Goal: Task Accomplishment & Management: Complete application form

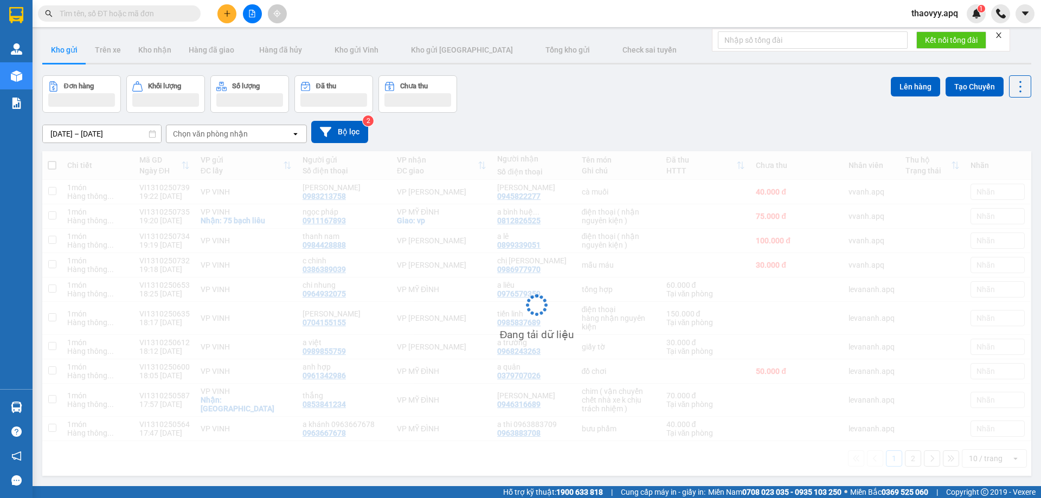
click at [148, 9] on input "text" at bounding box center [124, 14] width 128 height 12
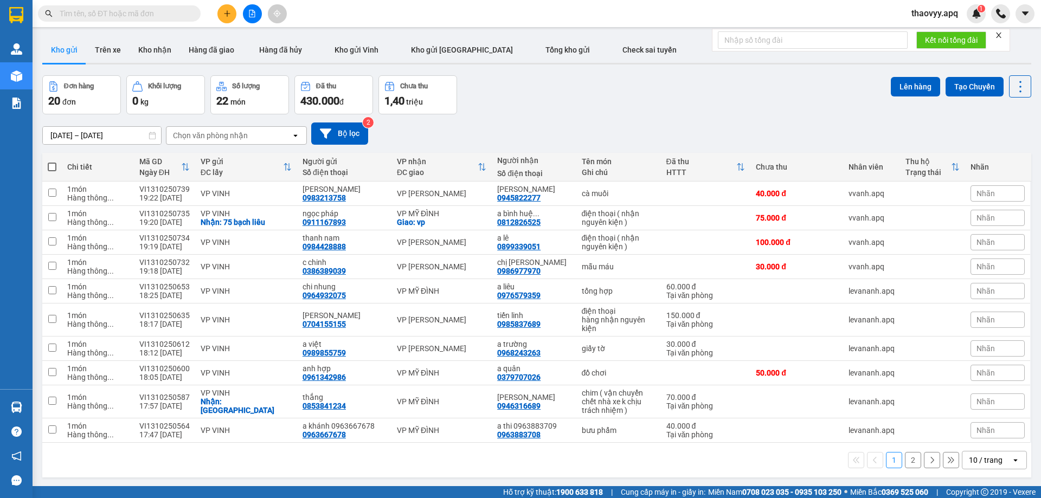
paste input "0382817417"
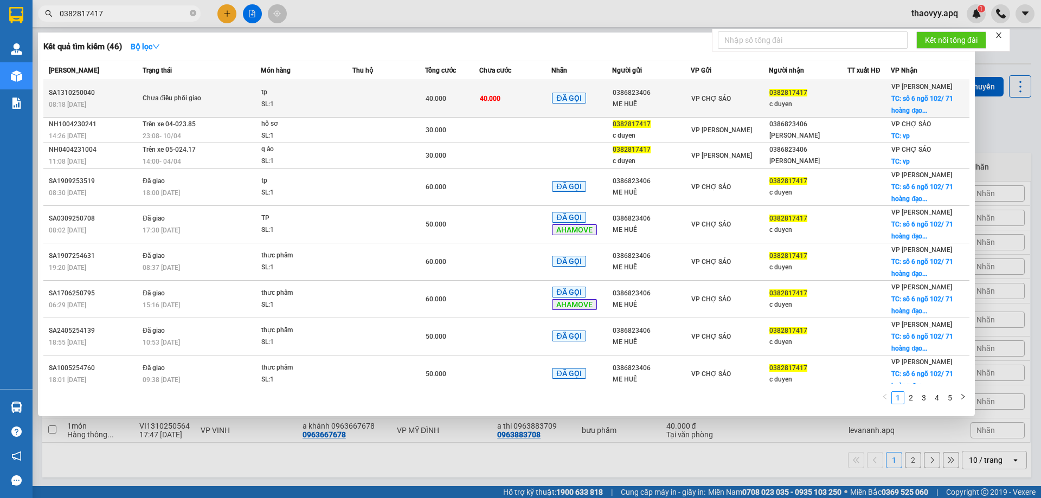
type input "0382817417"
click at [246, 97] on span "Chưa điều phối giao" at bounding box center [202, 99] width 118 height 12
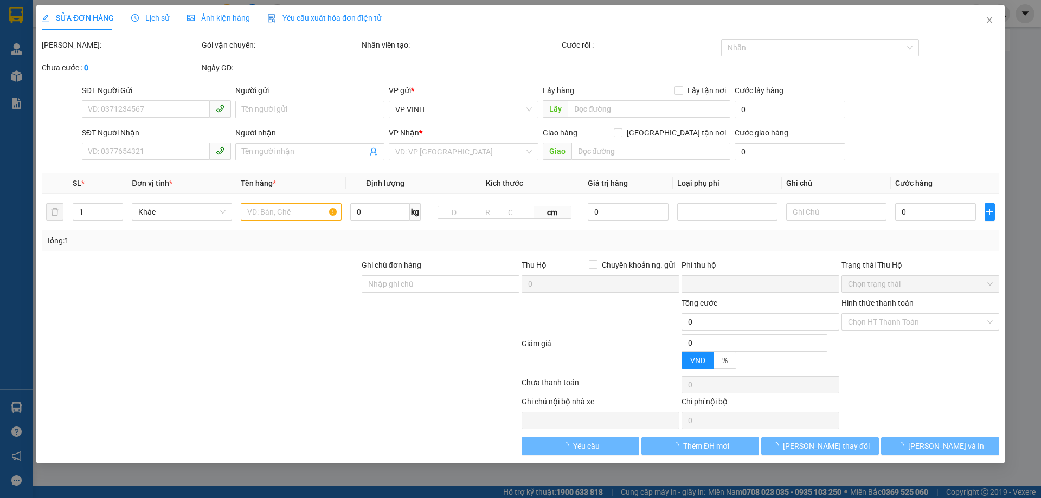
type input "0386823406"
type input "ME HUÊ"
type input "0382817417"
type input "c duyen"
checkbox input "true"
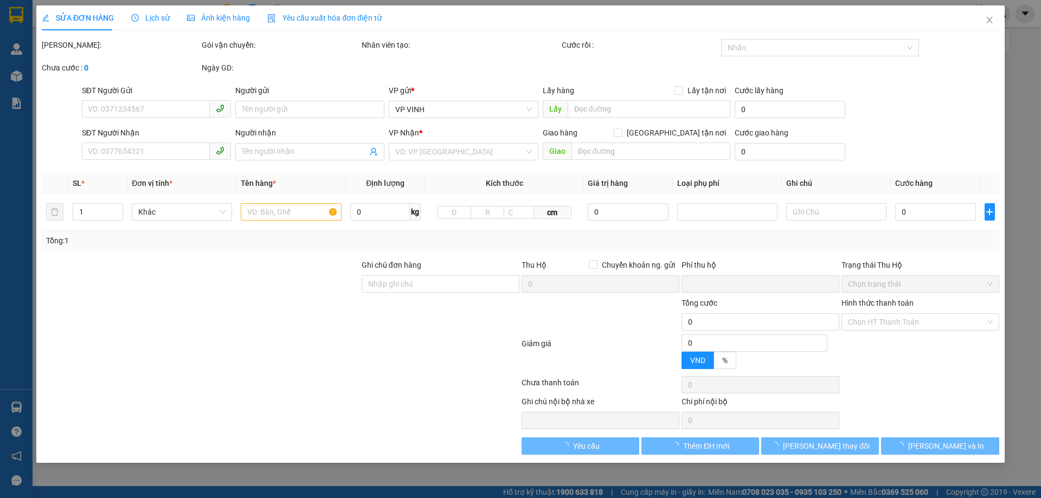
type input "sô 6 ngõ 102/ 71 hoàng đạo thành , kim giang , thanh xuân hà nội"
type input "0"
type input "40.000"
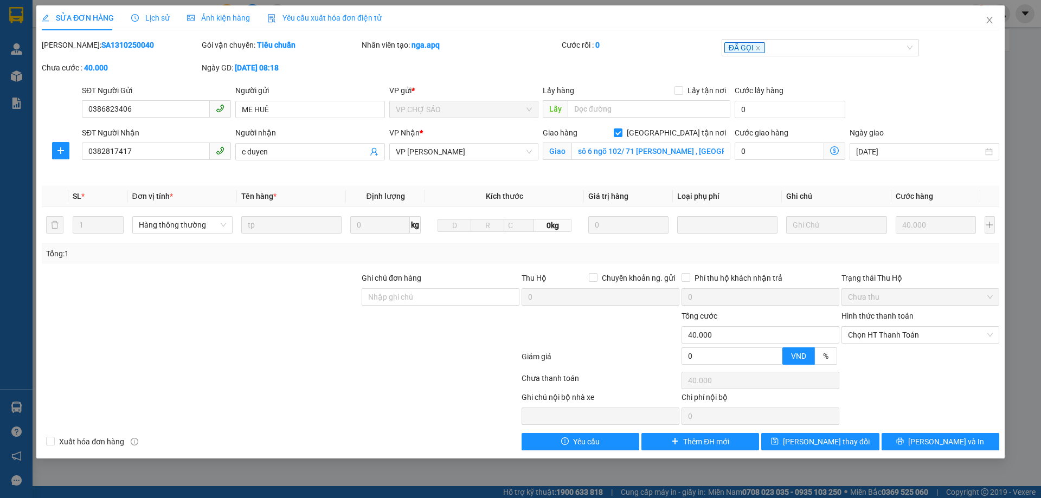
click at [154, 17] on span "Lịch sử" at bounding box center [150, 18] width 38 height 9
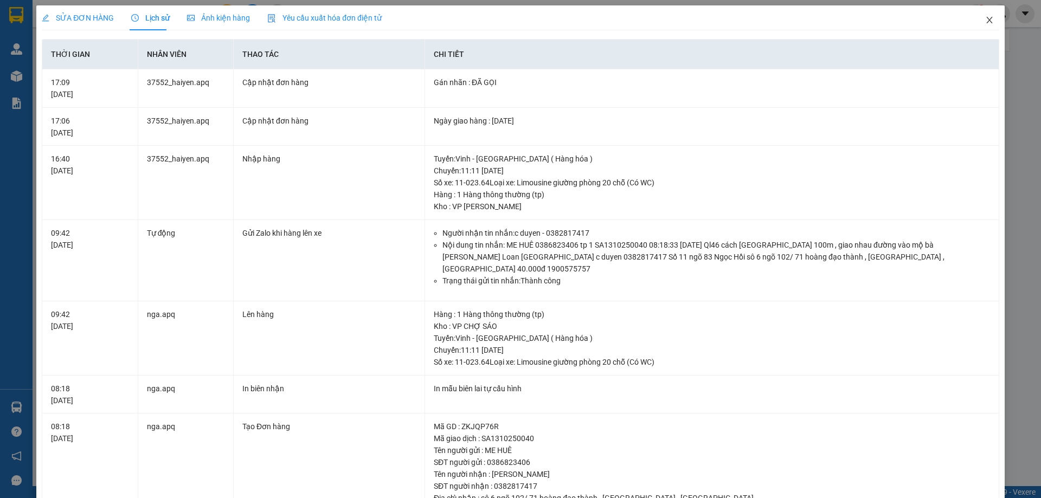
click at [985, 16] on icon "close" at bounding box center [989, 20] width 9 height 9
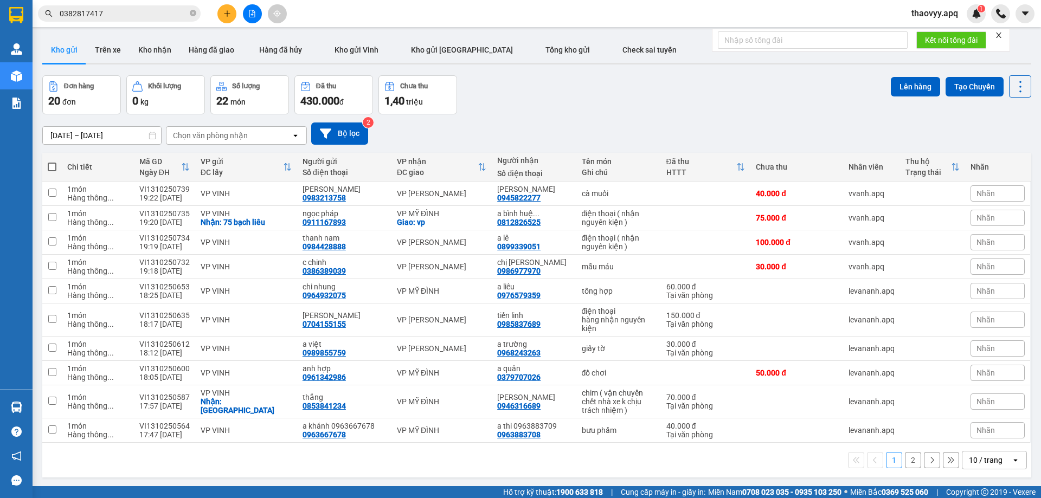
click at [161, 12] on input "0382817417" at bounding box center [124, 14] width 128 height 12
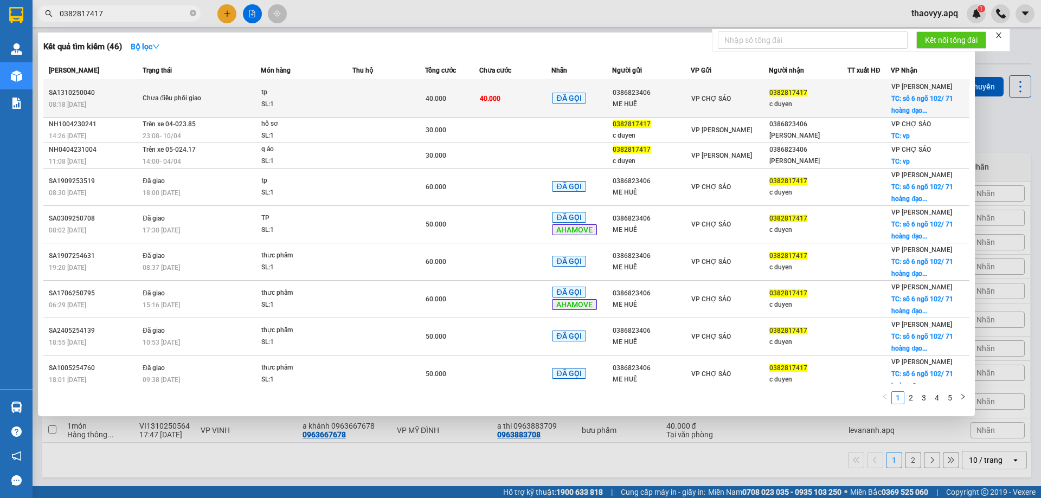
click at [369, 102] on td at bounding box center [388, 98] width 73 height 37
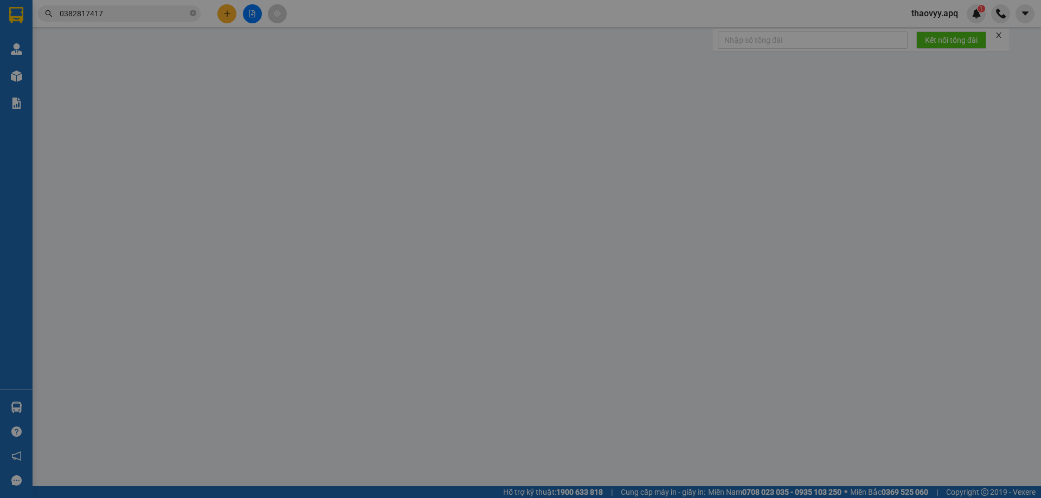
type input "0386823406"
type input "ME HUÊ"
type input "0382817417"
type input "c duyen"
checkbox input "true"
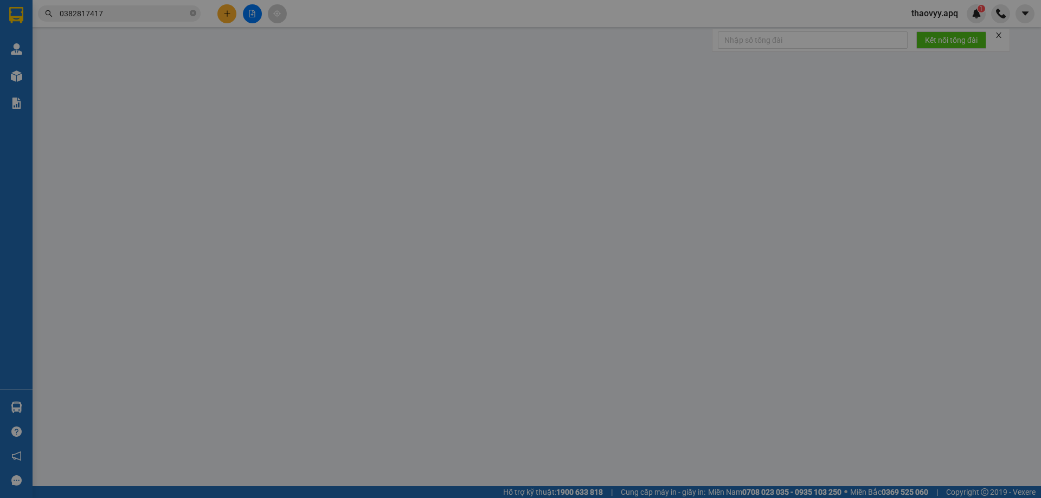
type input "sô 6 ngõ 102/ 71 hoàng đạo thành , kim giang , thanh xuân hà nội"
type input "0"
type input "40.000"
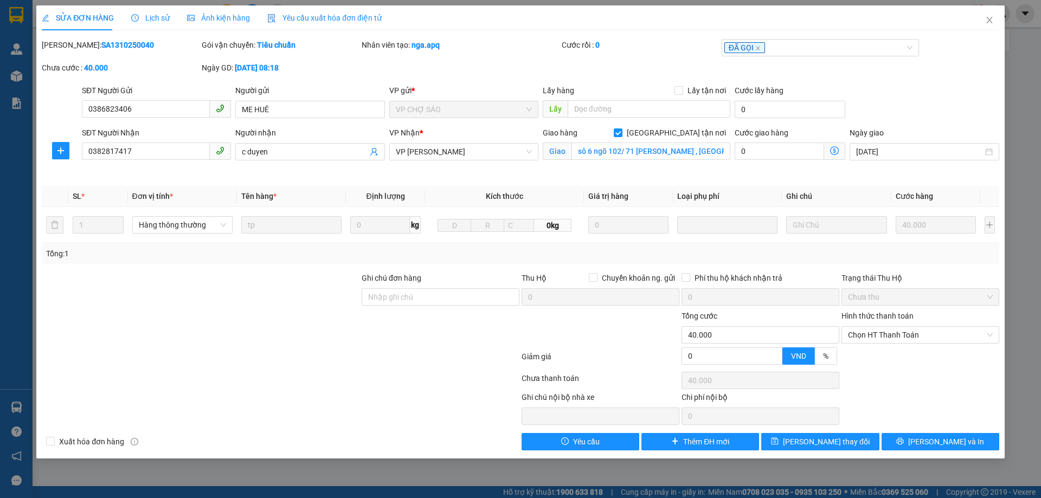
click at [151, 17] on span "Lịch sử" at bounding box center [150, 18] width 38 height 9
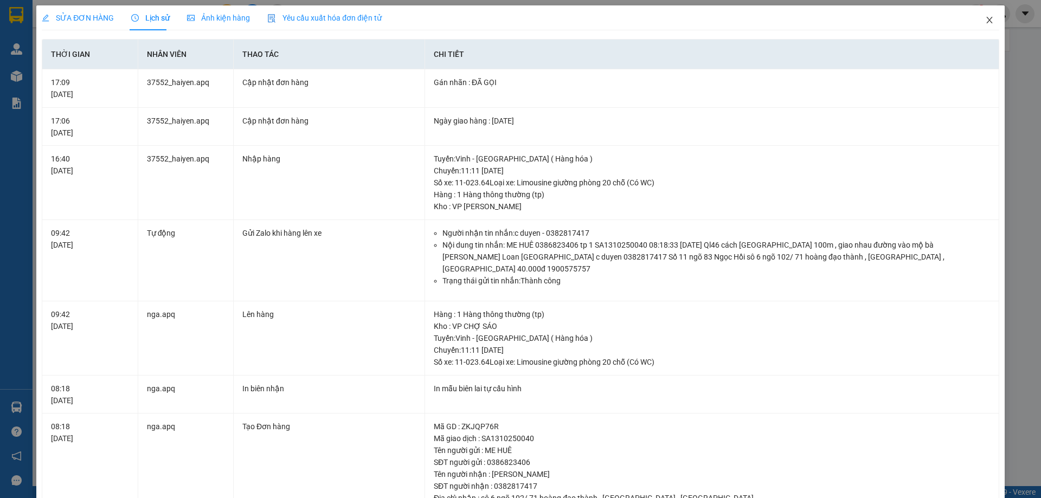
click at [986, 23] on span "Close" at bounding box center [989, 20] width 30 height 30
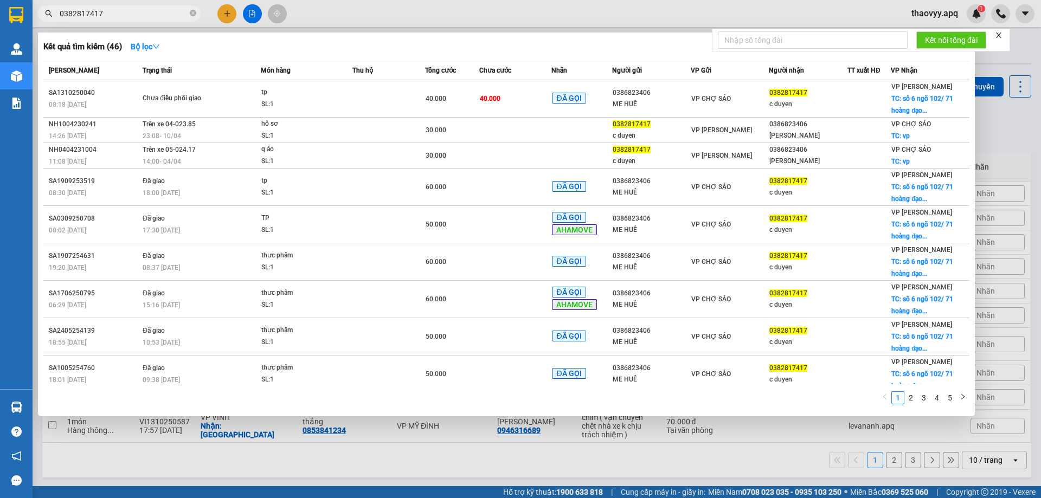
click at [134, 16] on input "0382817417" at bounding box center [124, 14] width 128 height 12
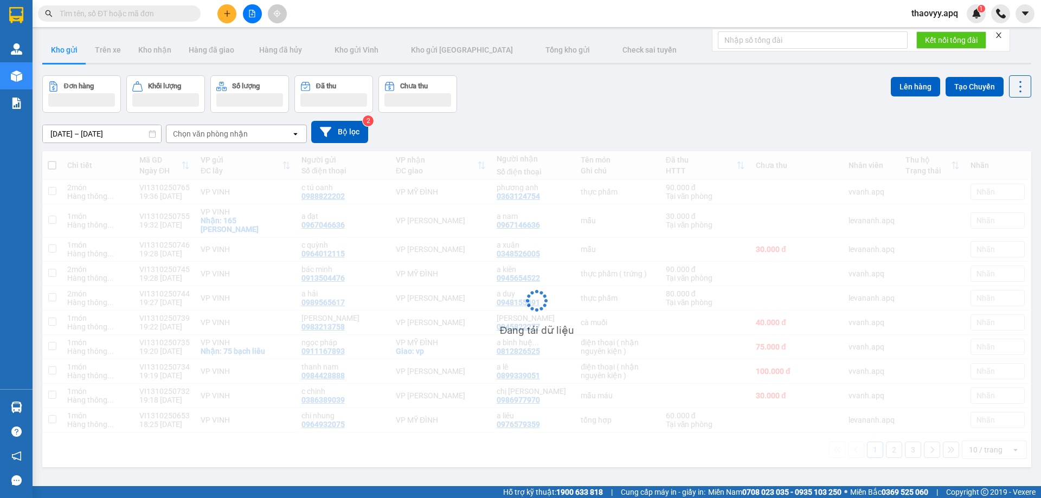
click at [108, 14] on input "text" at bounding box center [124, 14] width 128 height 12
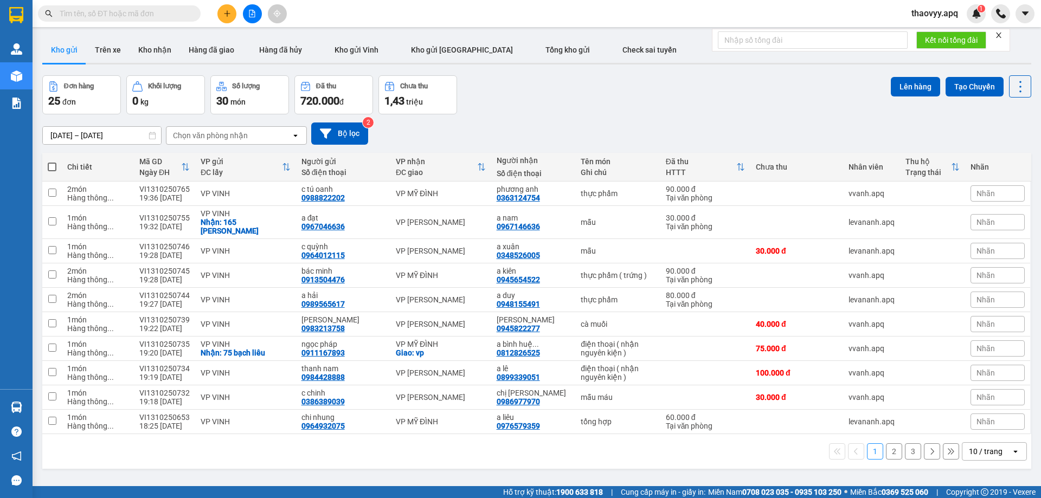
paste input "0395452921"
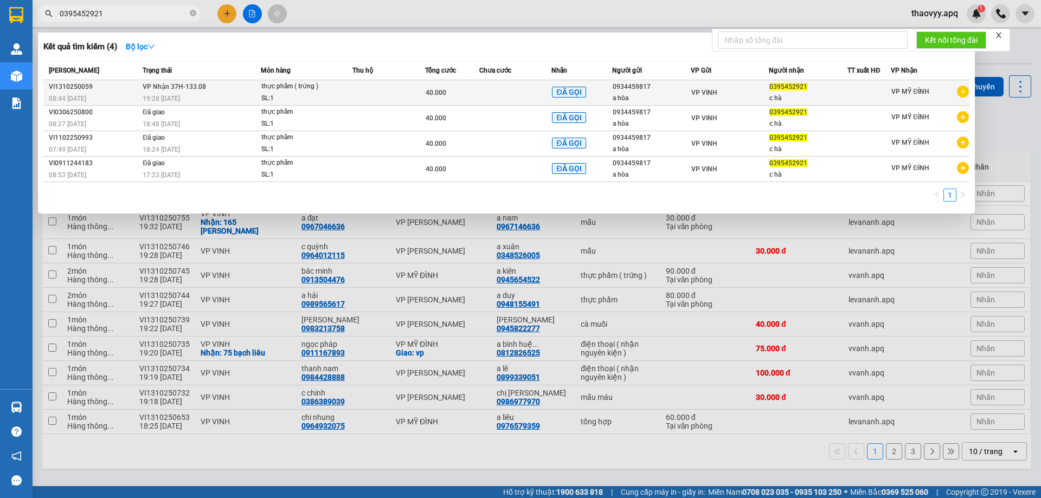
type input "0395452921"
click at [235, 94] on div "19:28 [DATE]" at bounding box center [202, 99] width 118 height 12
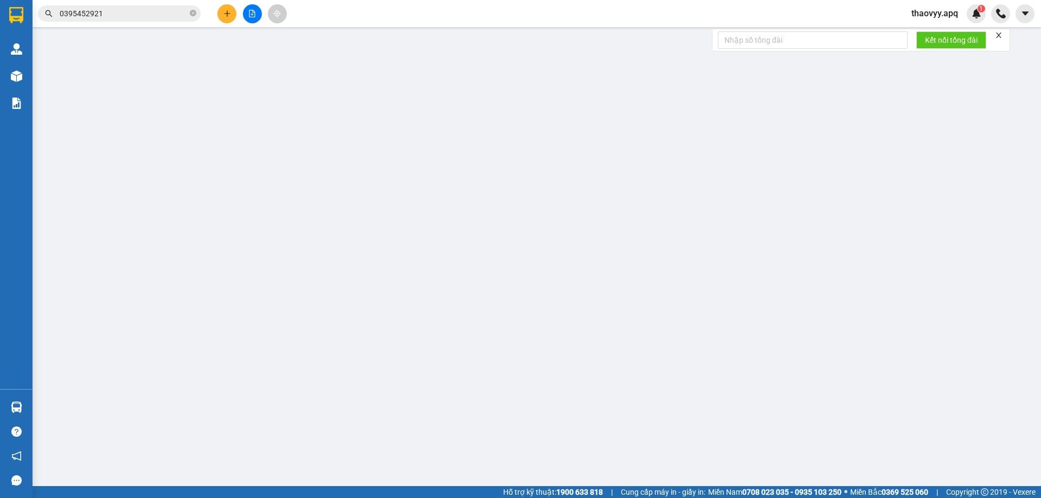
type input "0934459817"
type input "a hòa"
type input "0395452921"
type input "c hà"
type input "0"
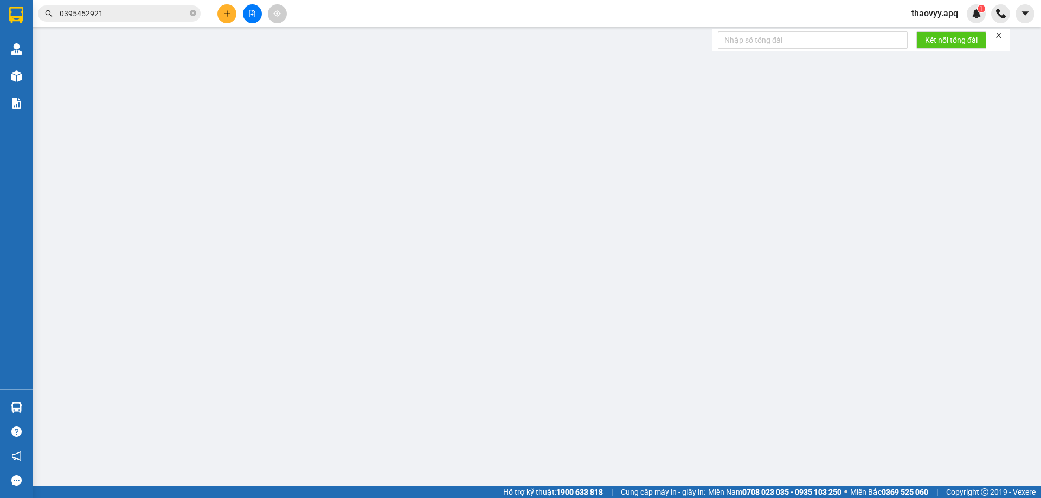
type input "40.000"
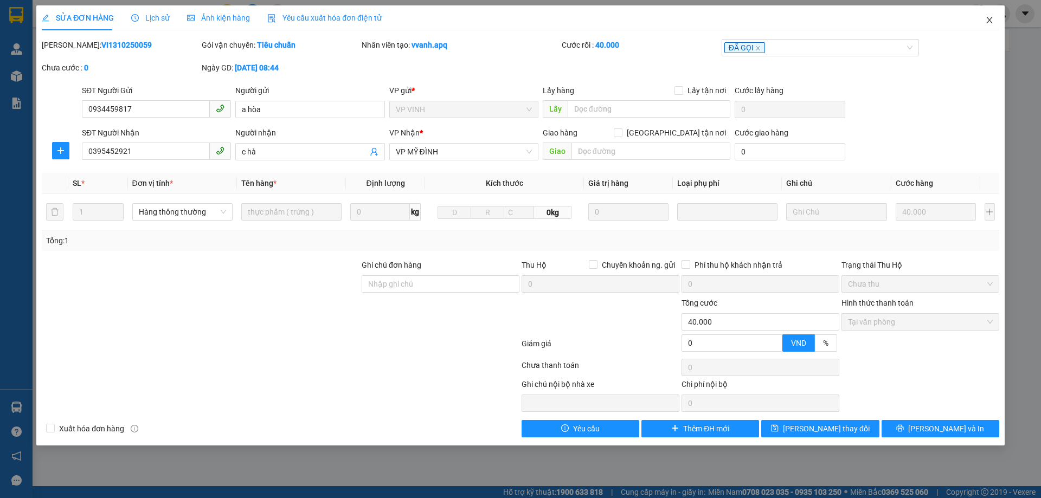
click at [985, 21] on icon "close" at bounding box center [989, 20] width 9 height 9
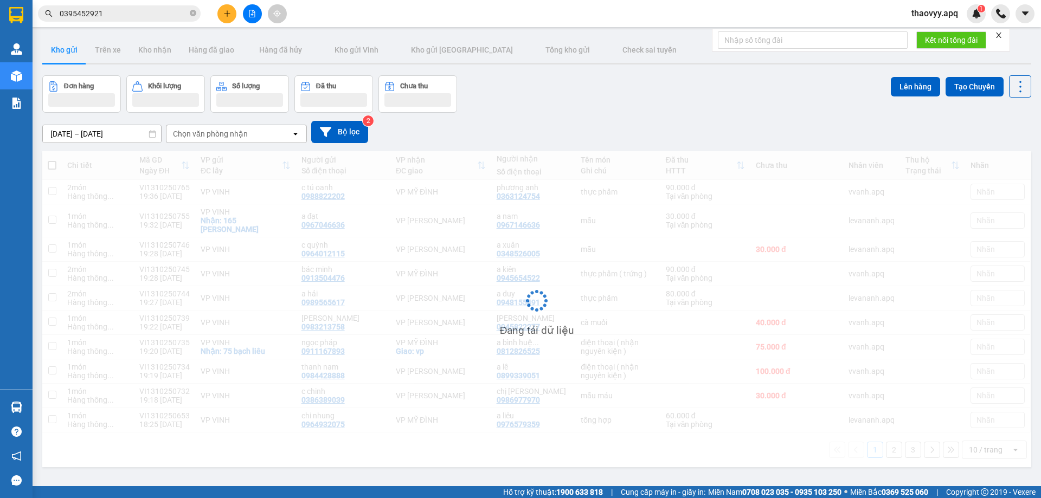
click at [117, 15] on input "0395452921" at bounding box center [124, 14] width 128 height 12
